Goal: Task Accomplishment & Management: Use online tool/utility

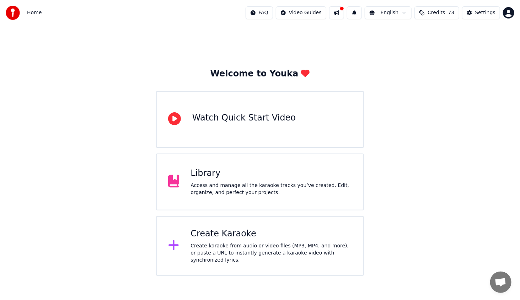
click at [253, 238] on div "Create Karaoke" at bounding box center [270, 233] width 161 height 11
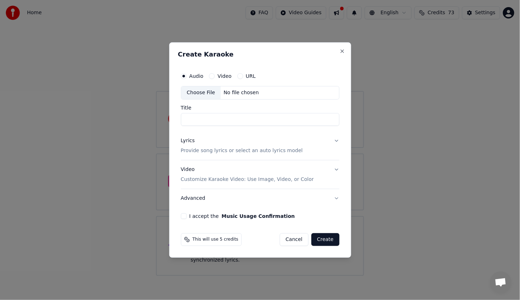
click at [193, 92] on div "Choose File" at bounding box center [201, 92] width 40 height 13
click at [348, 50] on div "Create Karaoke Audio Video URL Choose File No file chosen Title Lyrics Provide …" at bounding box center [260, 149] width 182 height 215
click at [292, 237] on button "Cancel" at bounding box center [294, 239] width 29 height 13
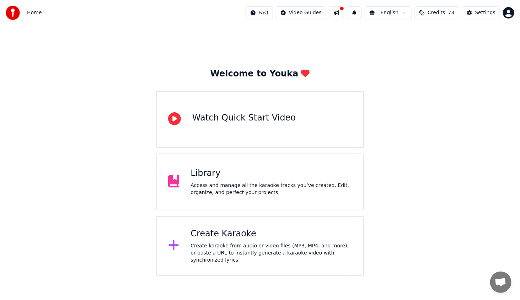
click at [262, 235] on div "Create Karaoke" at bounding box center [270, 233] width 161 height 11
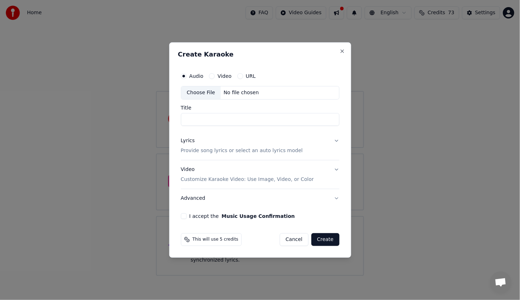
click at [195, 94] on div "Choose File" at bounding box center [201, 92] width 40 height 13
type input "**********"
click at [184, 141] on div "Lyrics" at bounding box center [188, 140] width 14 height 7
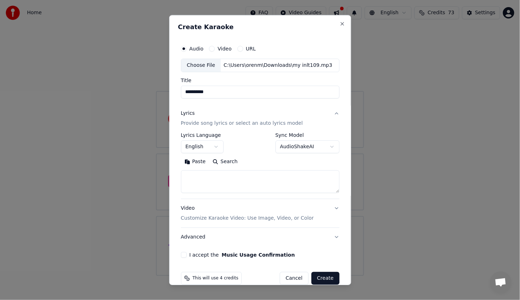
click at [193, 161] on button "Paste" at bounding box center [195, 161] width 28 height 11
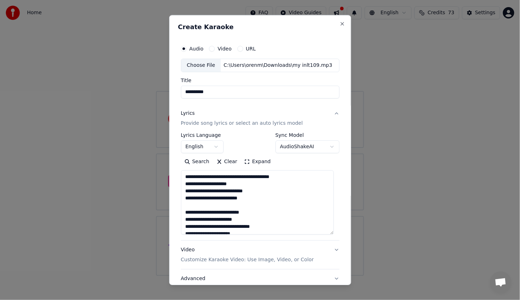
drag, startPoint x: 331, startPoint y: 190, endPoint x: 326, endPoint y: 222, distance: 32.4
click at [328, 229] on textarea at bounding box center [257, 202] width 153 height 64
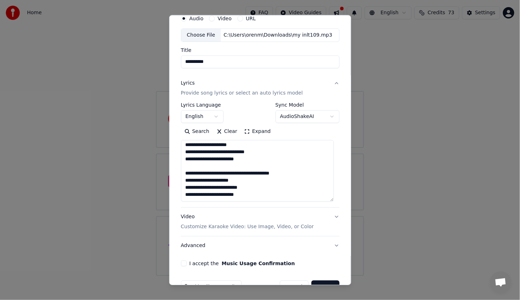
scroll to position [49, 0]
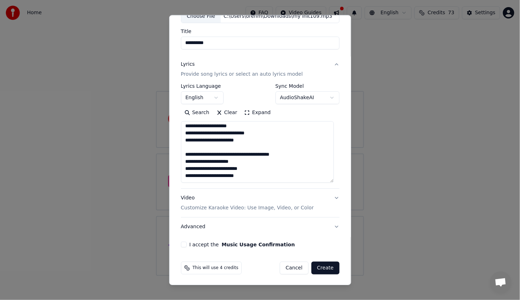
click at [183, 243] on button "I accept the Music Usage Confirmation" at bounding box center [184, 245] width 6 height 6
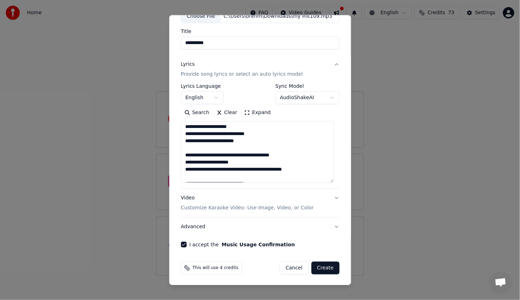
click at [325, 266] on button "Create" at bounding box center [325, 267] width 28 height 13
type textarea "**********"
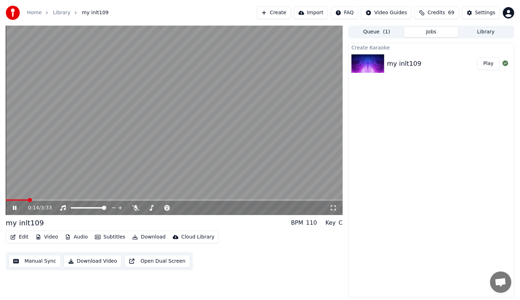
click at [13, 211] on div "0:14 / 3:33" at bounding box center [174, 207] width 331 height 7
click at [14, 208] on icon at bounding box center [15, 208] width 4 height 4
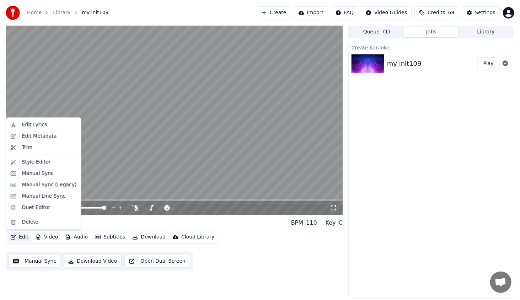
click at [24, 239] on button "Edit" at bounding box center [19, 237] width 24 height 10
click at [45, 163] on div "Style Editor" at bounding box center [36, 161] width 29 height 7
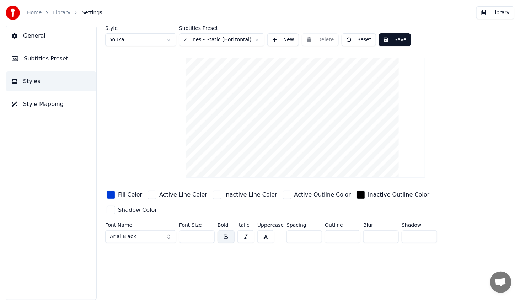
click at [38, 39] on span "General" at bounding box center [34, 36] width 22 height 9
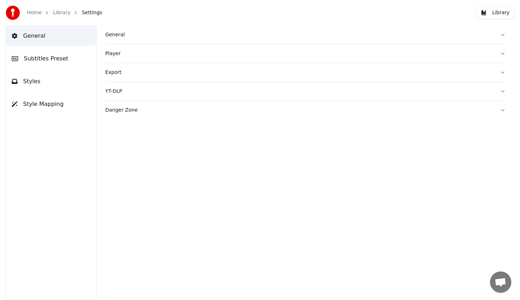
click at [126, 109] on div "Danger Zone" at bounding box center [299, 110] width 389 height 7
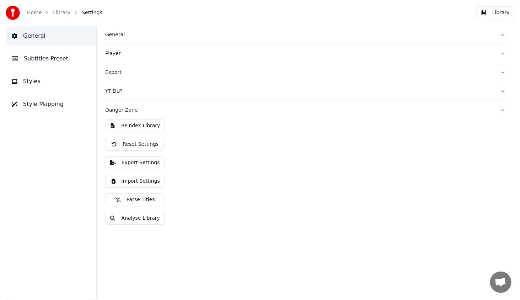
click at [134, 143] on button "Reset Settings" at bounding box center [134, 144] width 59 height 13
